Goal: Transaction & Acquisition: Download file/media

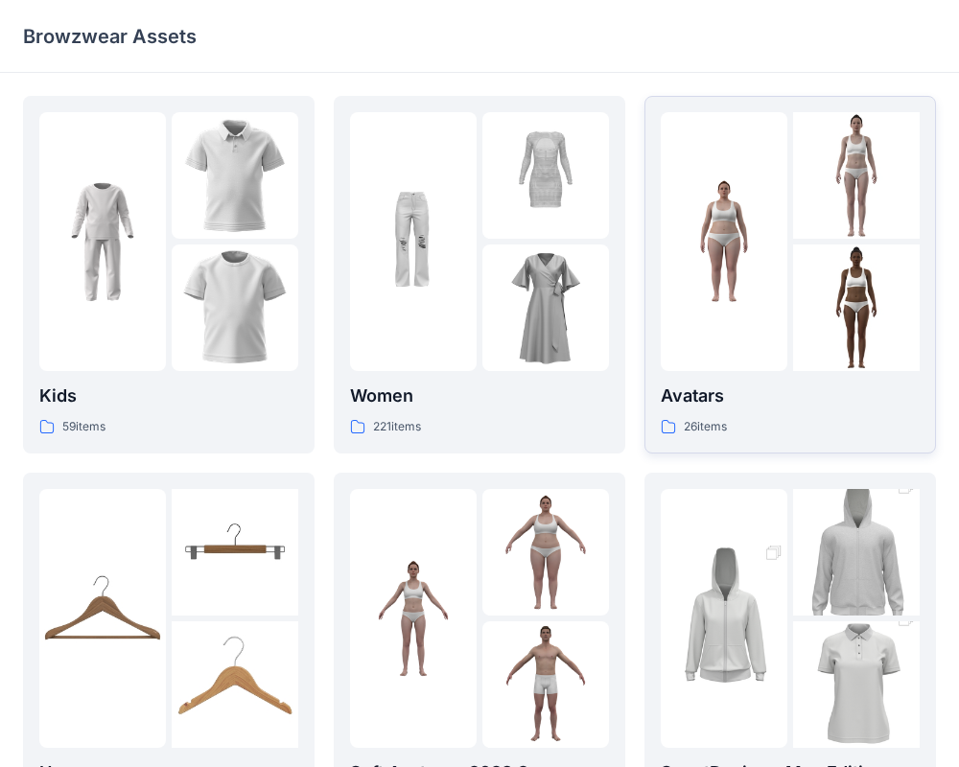
click at [700, 397] on p "Avatars" at bounding box center [790, 396] width 259 height 27
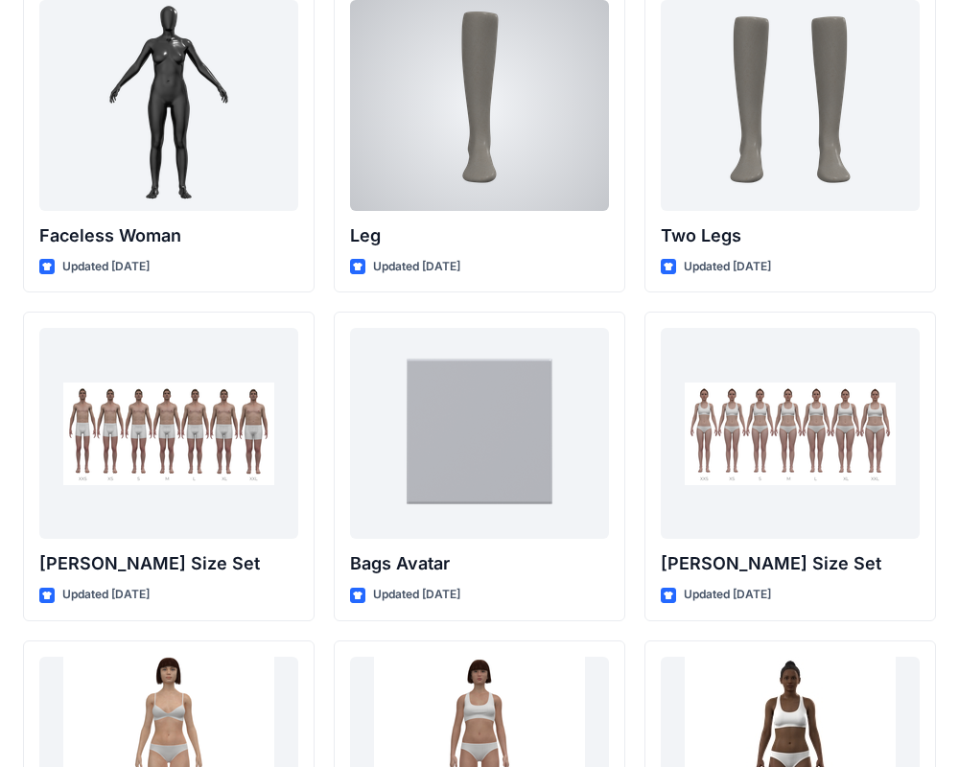
scroll to position [1790, 0]
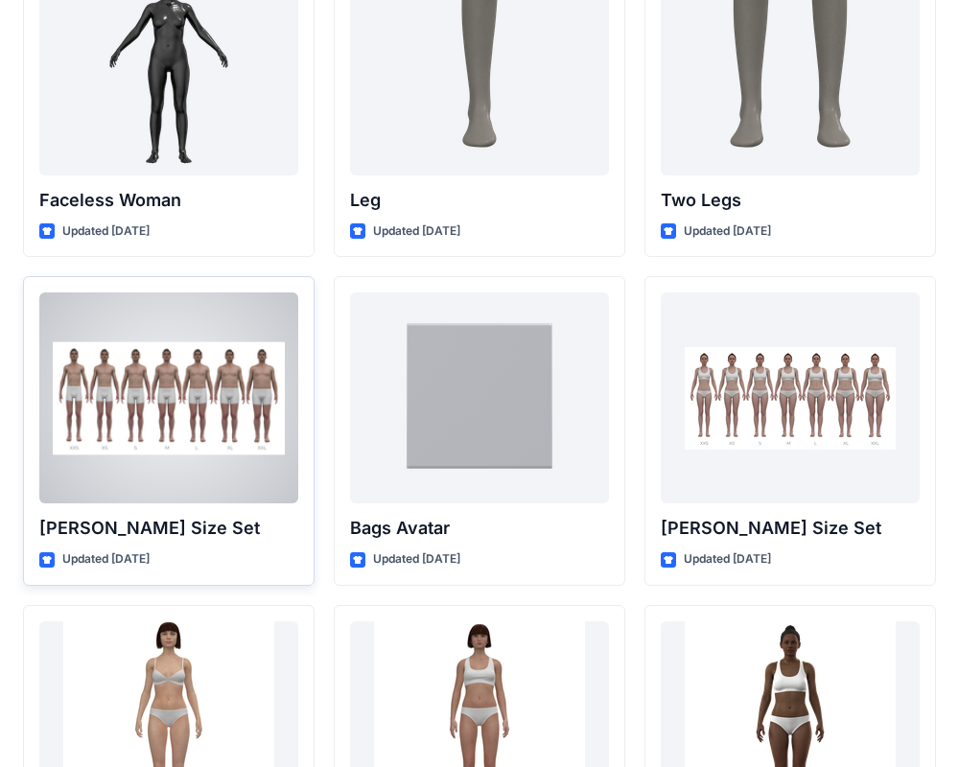
click at [134, 446] on div at bounding box center [168, 397] width 259 height 211
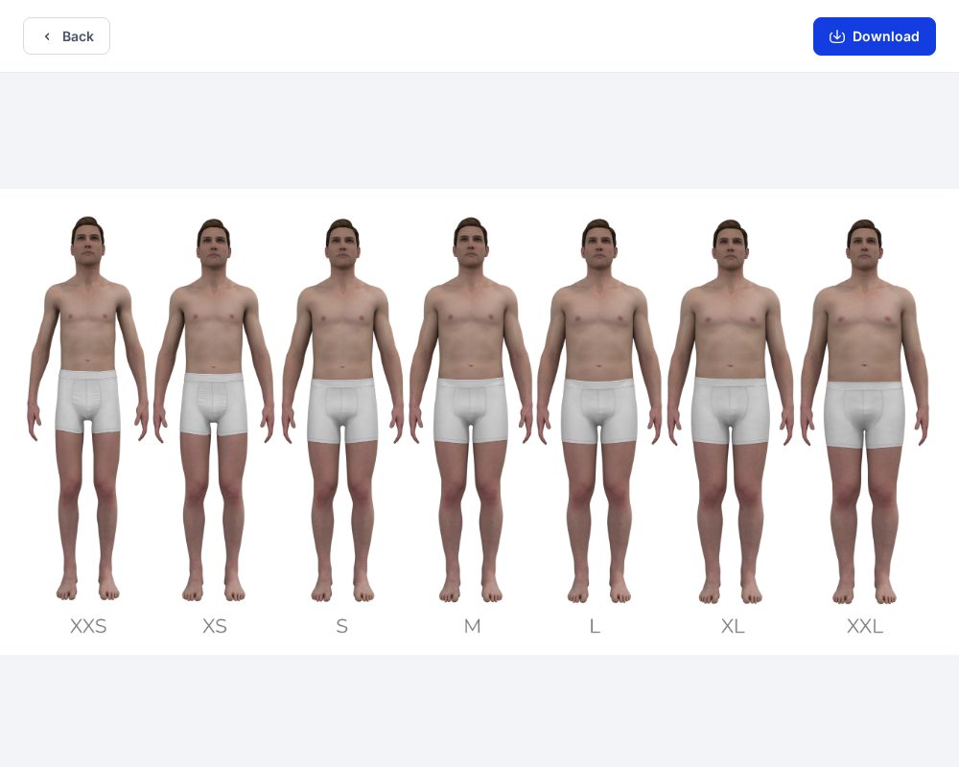
click at [861, 32] on button "Download" at bounding box center [874, 36] width 123 height 38
click at [873, 44] on button "Download" at bounding box center [874, 36] width 123 height 38
click at [842, 38] on icon "button" at bounding box center [836, 36] width 15 height 15
click at [883, 32] on button "Download" at bounding box center [874, 36] width 123 height 38
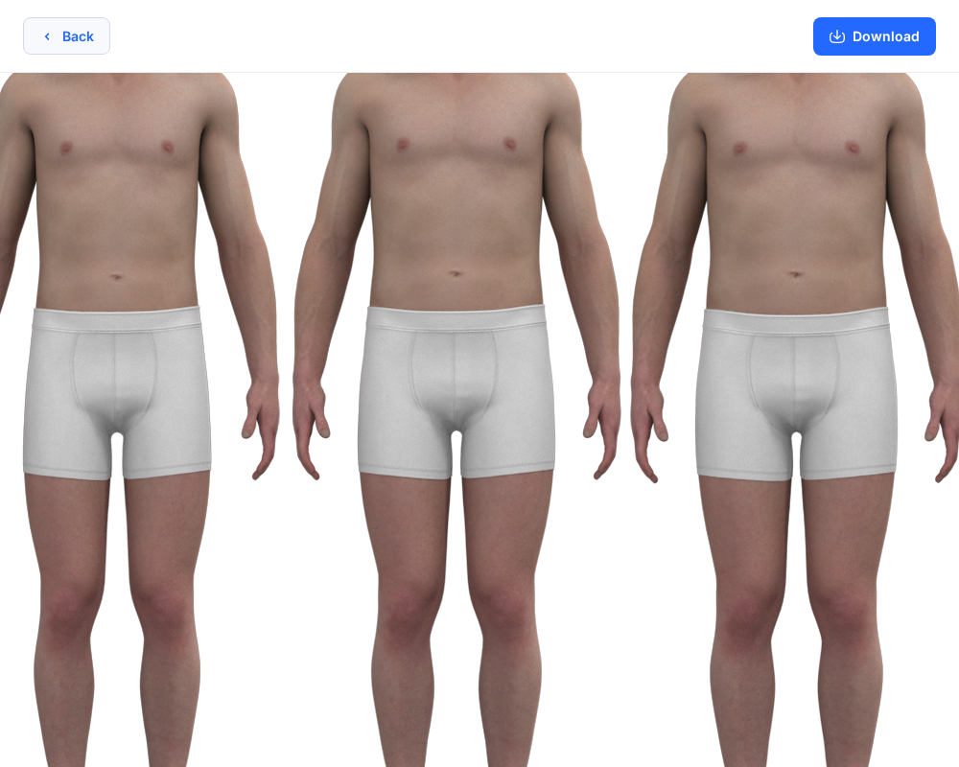
click at [57, 45] on button "Back" at bounding box center [66, 35] width 87 height 37
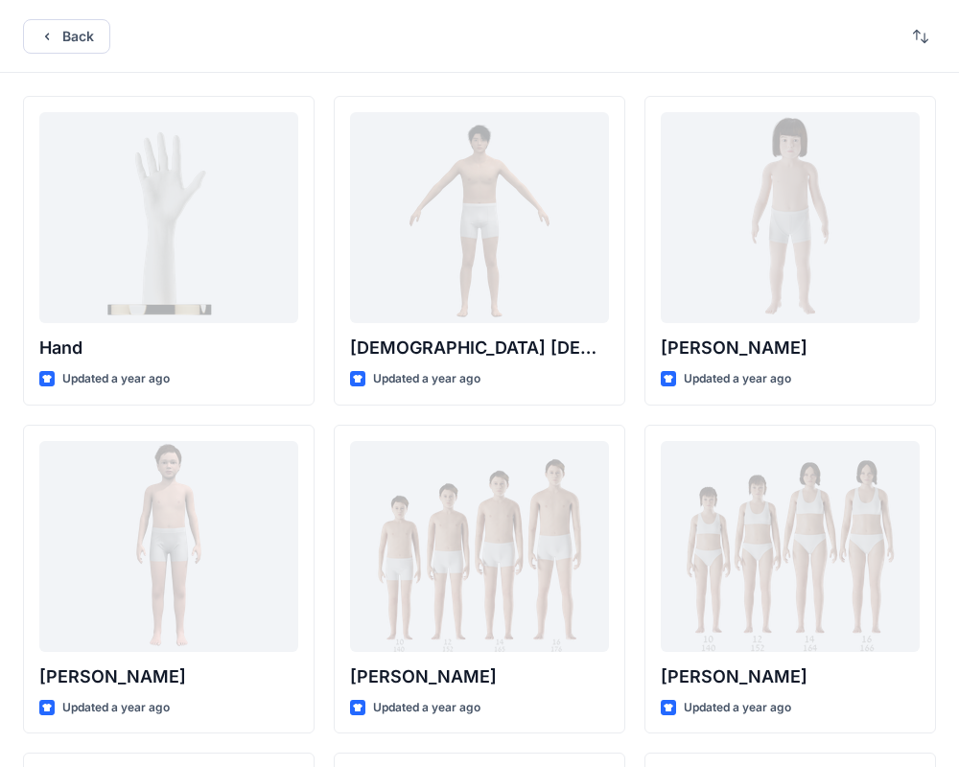
scroll to position [1790, 0]
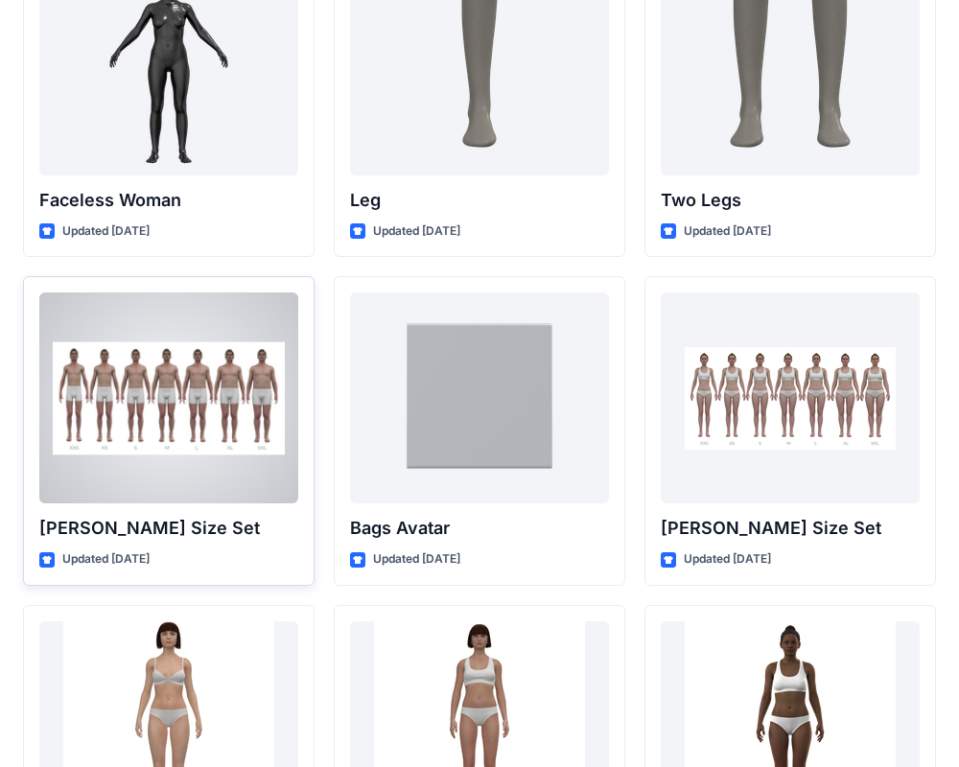
click at [46, 560] on icon at bounding box center [47, 560] width 10 height 8
click at [138, 437] on div at bounding box center [168, 397] width 259 height 211
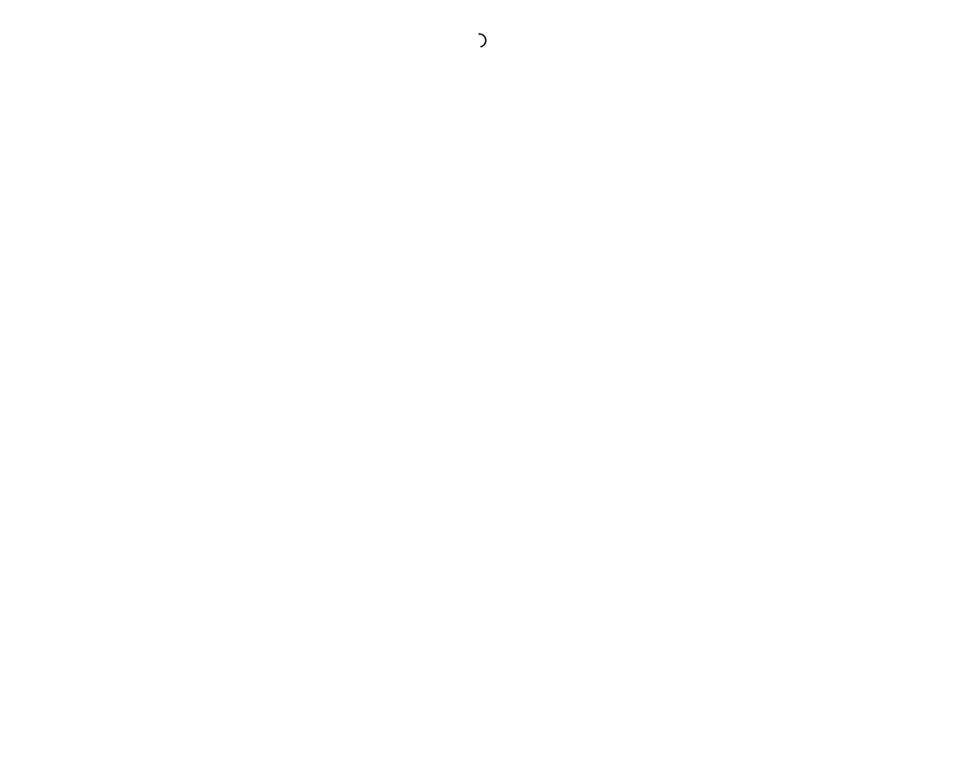
click at [138, 437] on div at bounding box center [479, 383] width 959 height 767
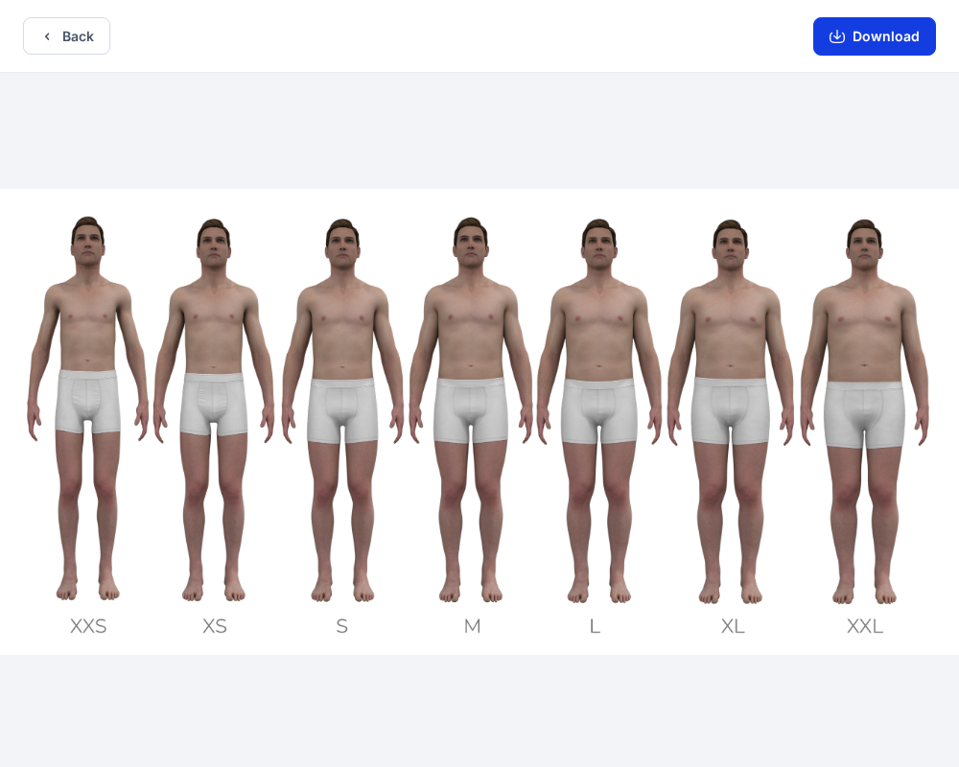
click at [883, 35] on button "Download" at bounding box center [874, 36] width 123 height 38
click at [878, 40] on button "Download" at bounding box center [874, 36] width 123 height 38
click at [53, 29] on icon "button" at bounding box center [46, 36] width 15 height 15
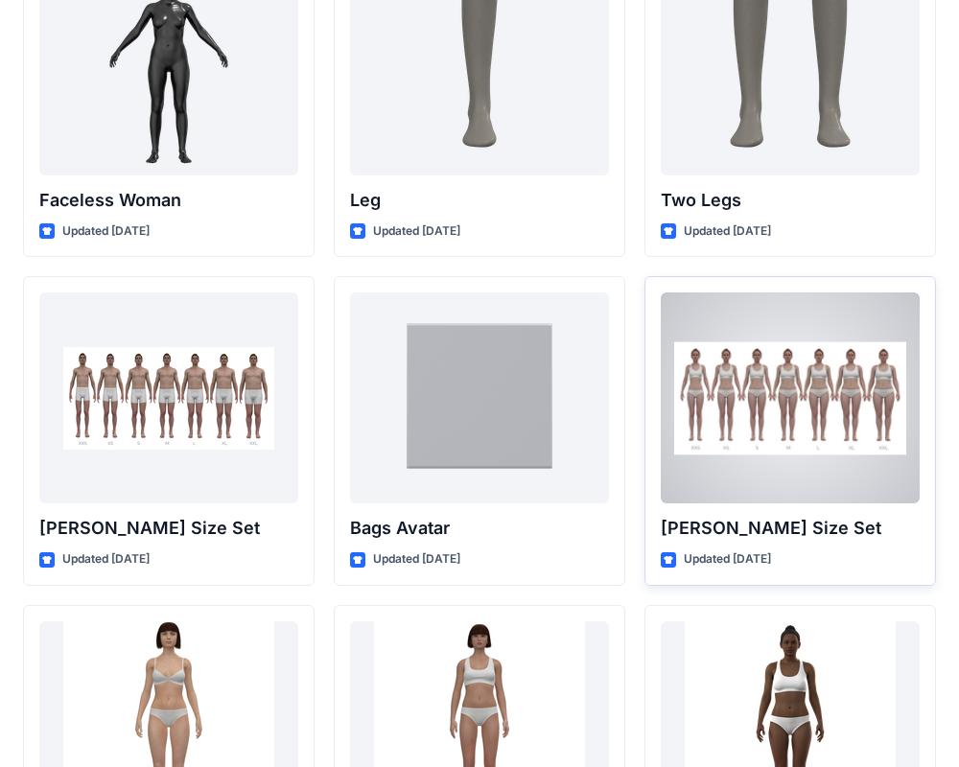
click at [851, 524] on p "[PERSON_NAME] Size Set" at bounding box center [790, 528] width 259 height 27
click at [728, 519] on p "[PERSON_NAME] Size Set" at bounding box center [790, 528] width 259 height 27
click at [806, 426] on div at bounding box center [790, 397] width 259 height 211
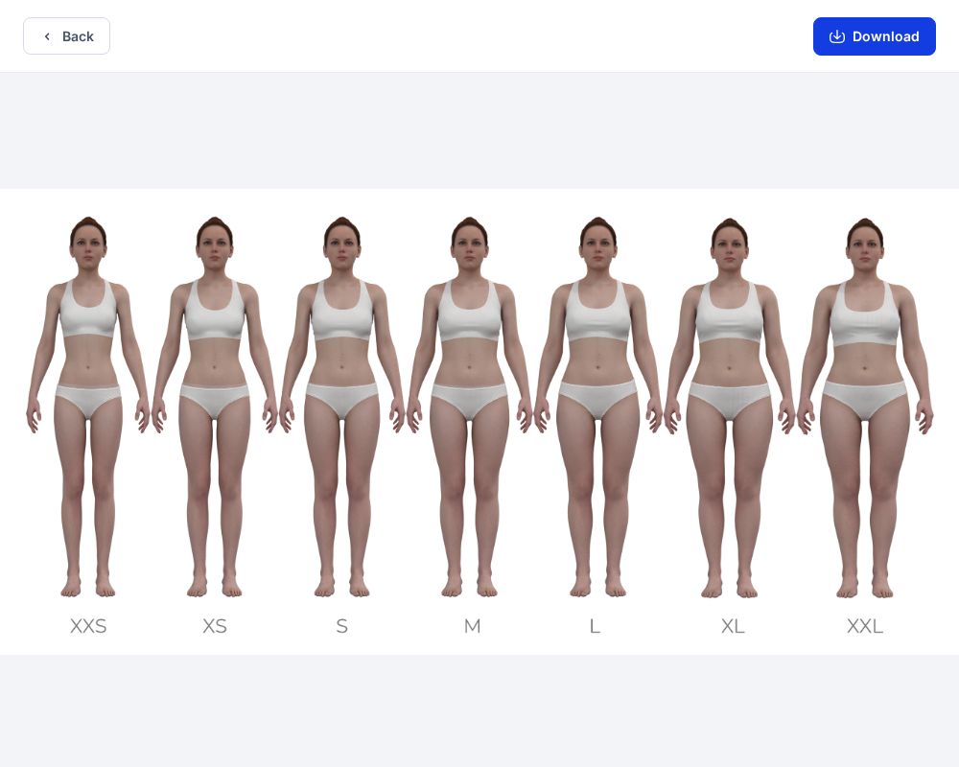
click at [875, 37] on button "Download" at bounding box center [874, 36] width 123 height 38
click at [858, 33] on button "Download" at bounding box center [874, 36] width 123 height 38
